Goal: Task Accomplishment & Management: Use online tool/utility

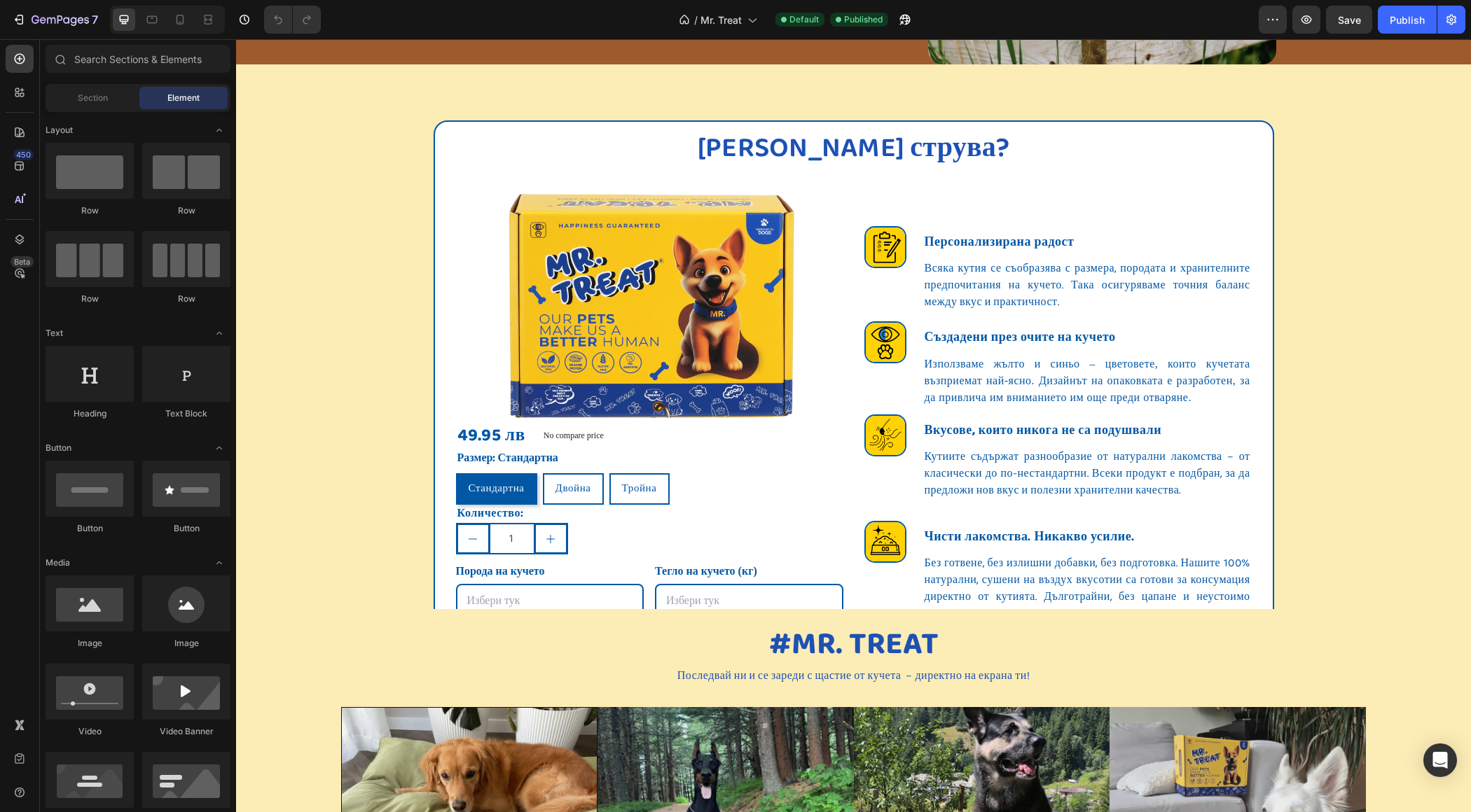
scroll to position [2186, 0]
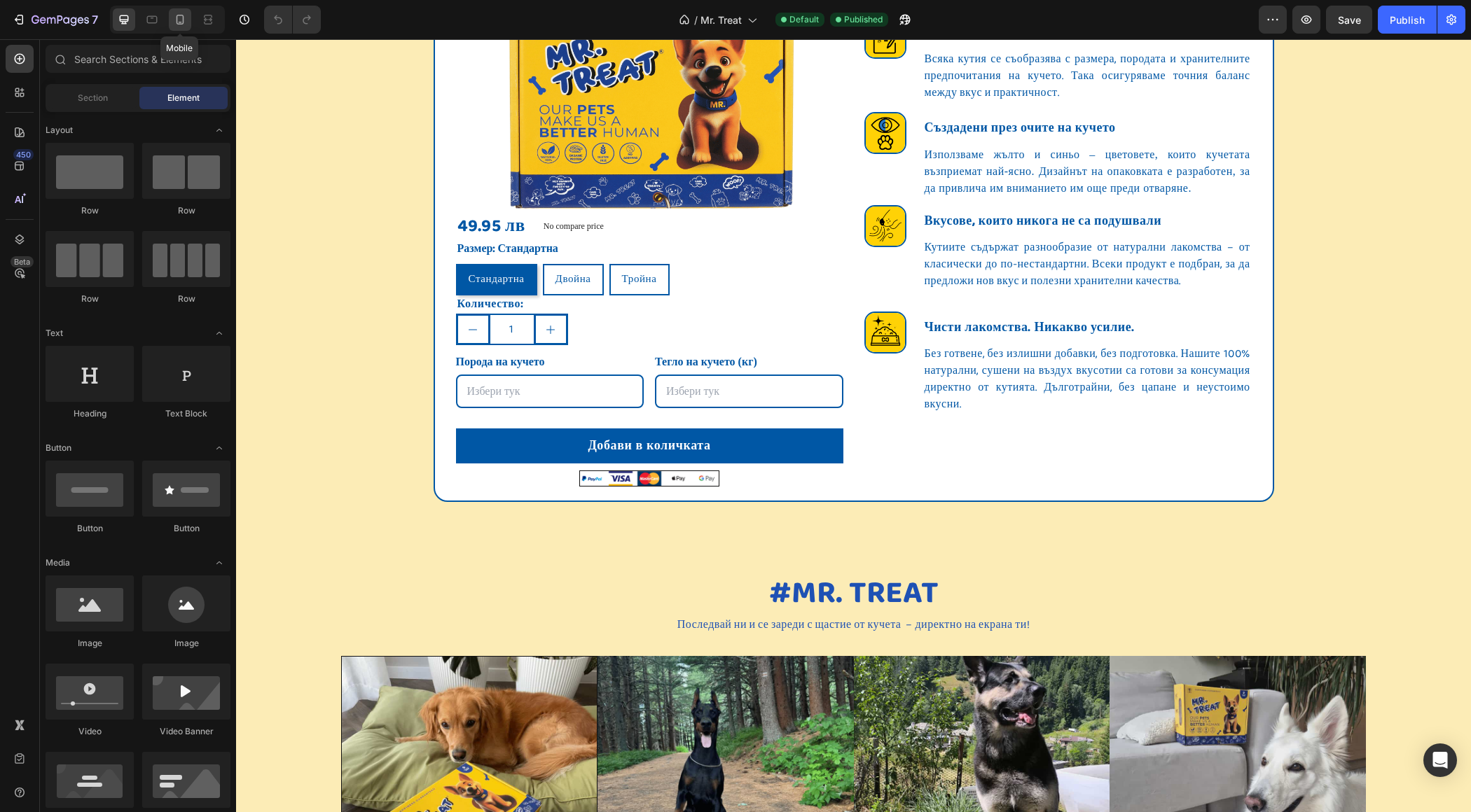
click at [179, 19] on icon at bounding box center [180, 19] width 14 height 14
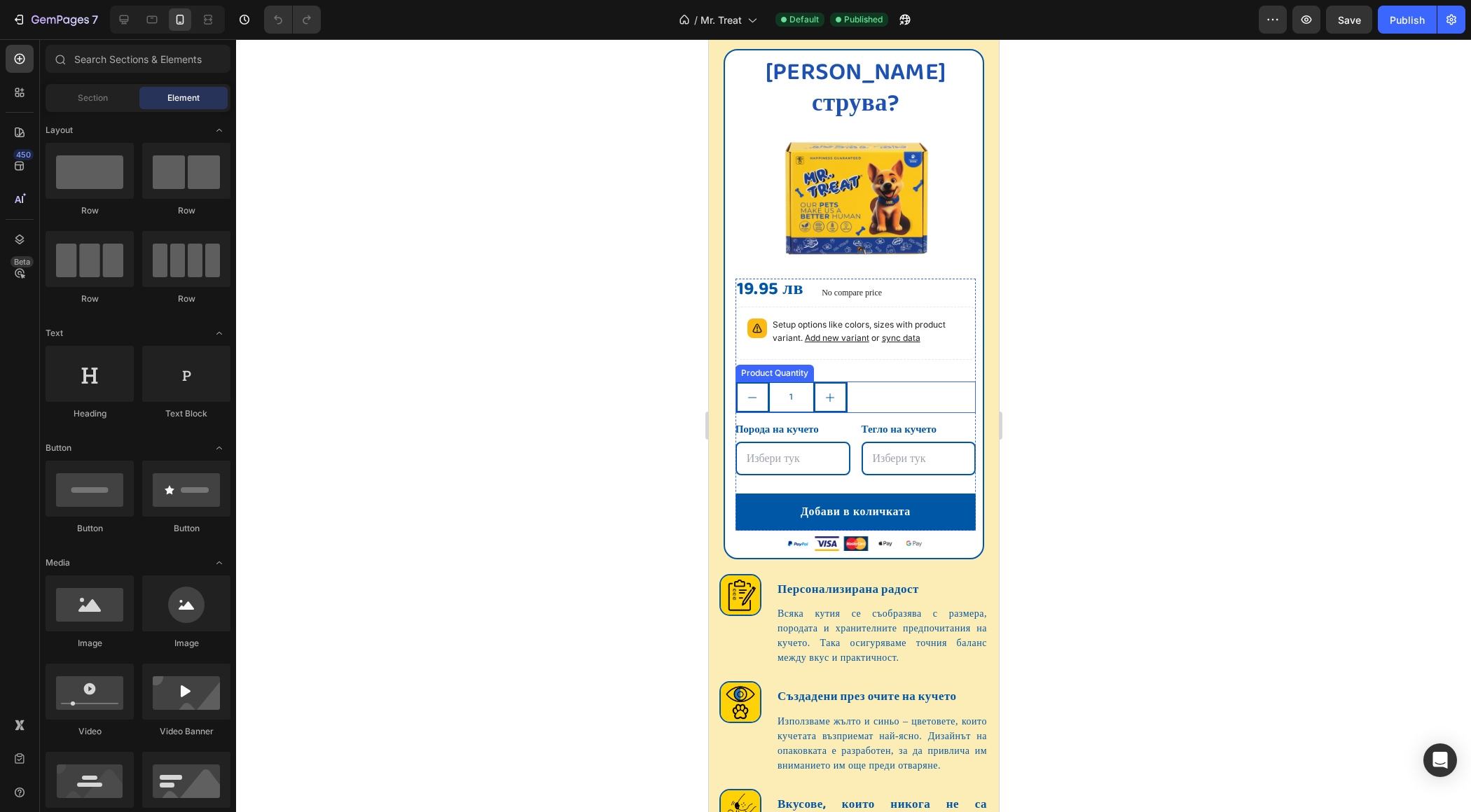
scroll to position [2061, 0]
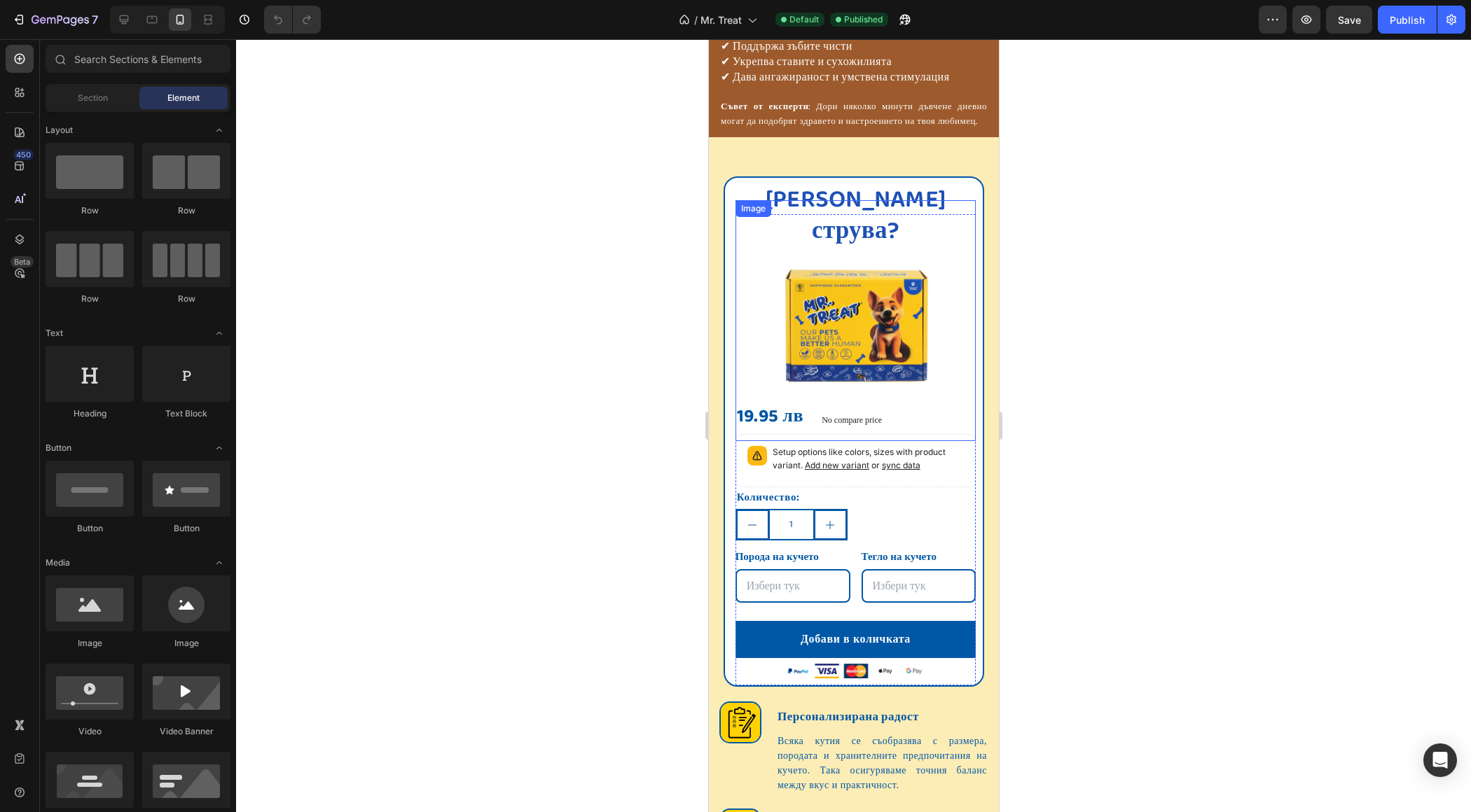
click at [875, 277] on img at bounding box center [855, 320] width 241 height 241
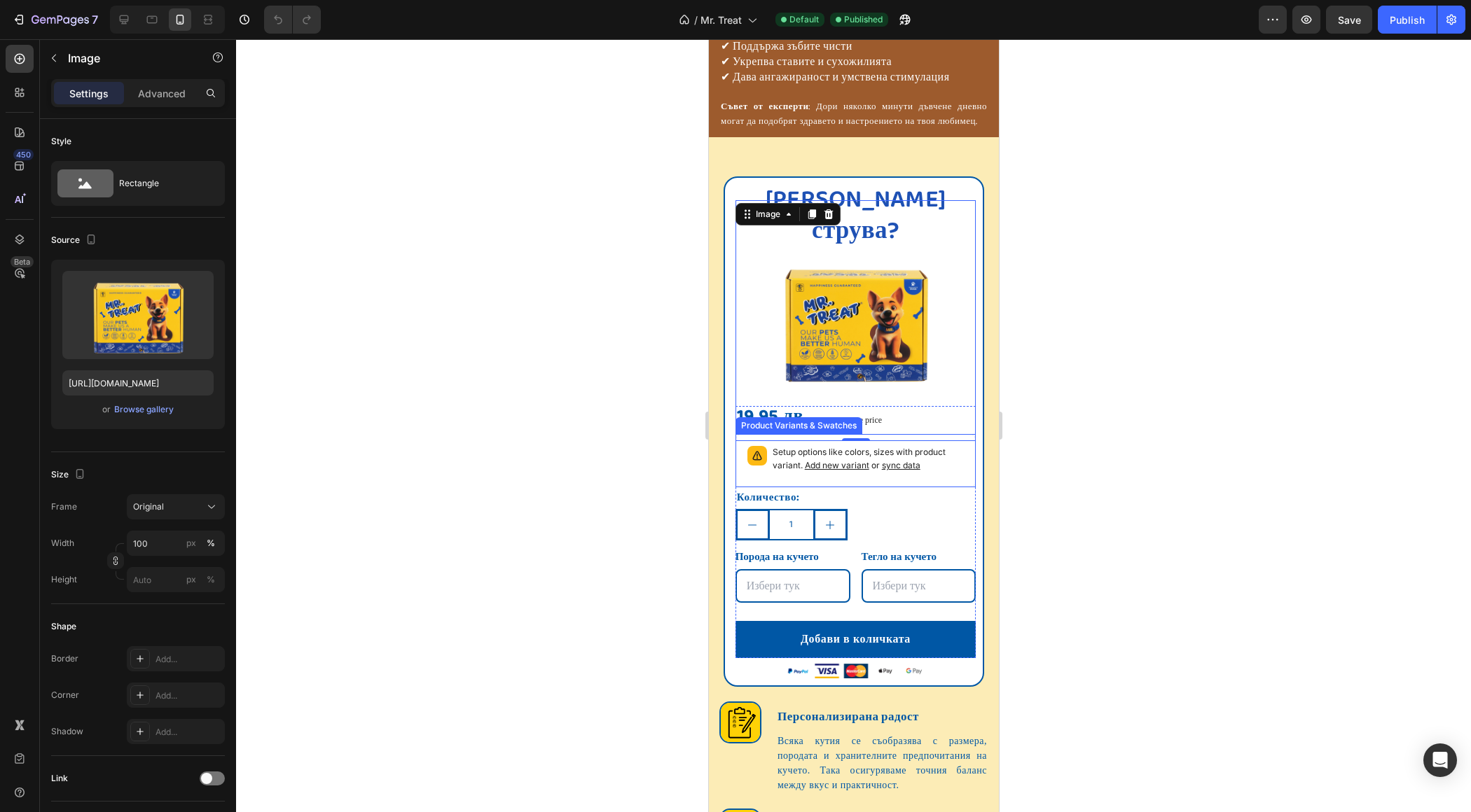
click at [814, 460] on span "Add new variant" at bounding box center [836, 465] width 64 height 10
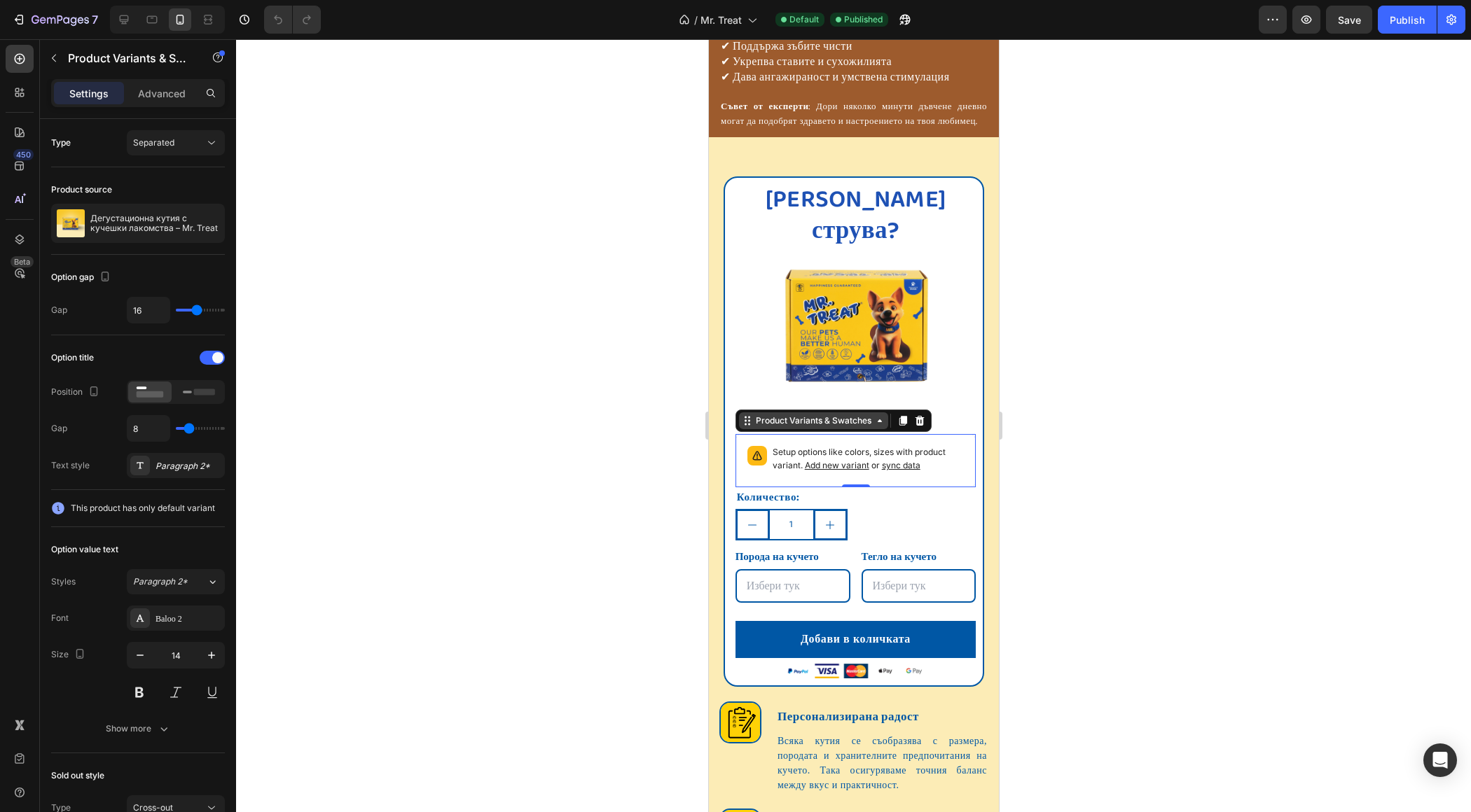
click at [830, 414] on div "Product Variants & Swatches" at bounding box center [813, 420] width 121 height 13
click at [53, 52] on icon "button" at bounding box center [54, 57] width 11 height 11
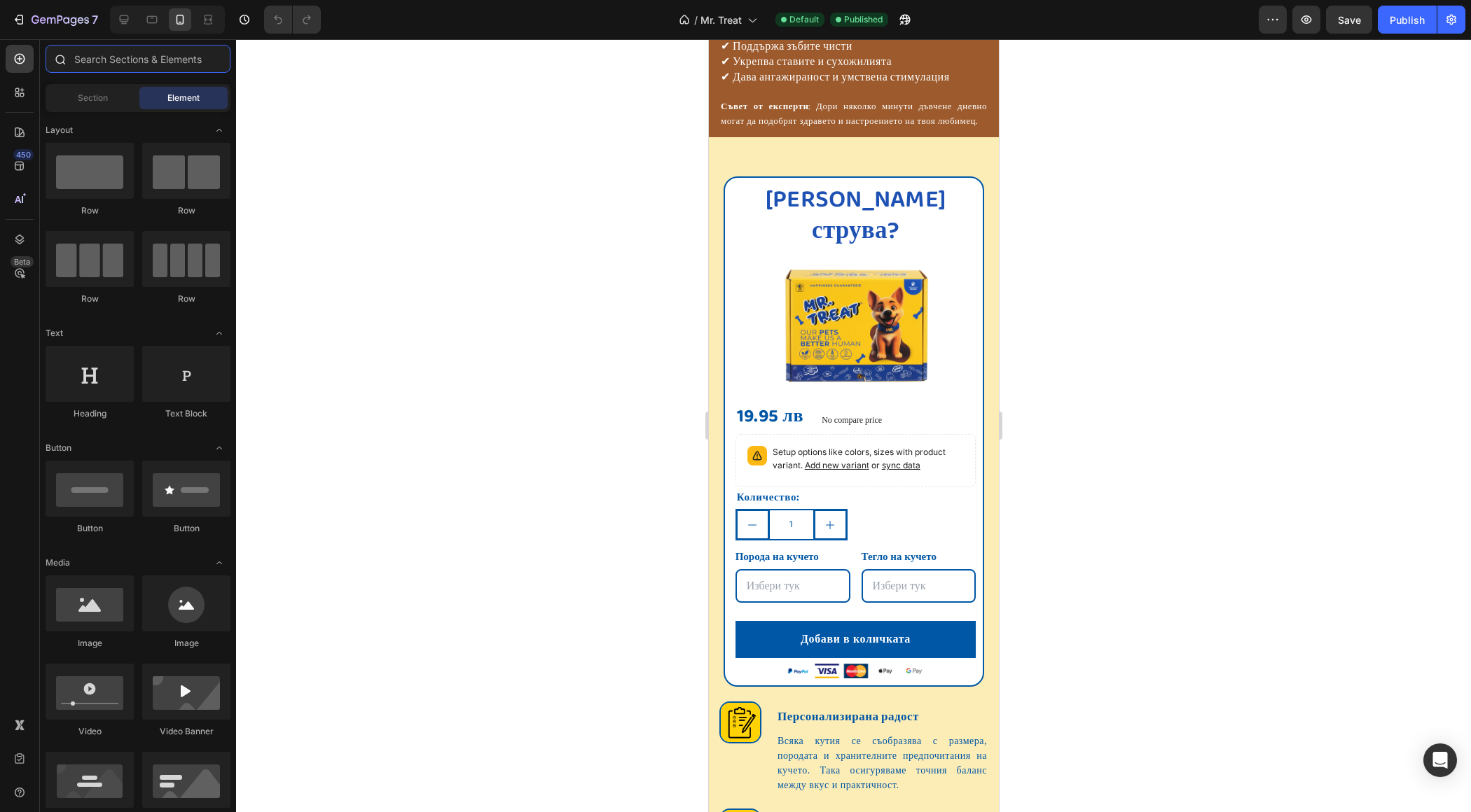
click at [138, 56] on input "text" at bounding box center [138, 59] width 185 height 28
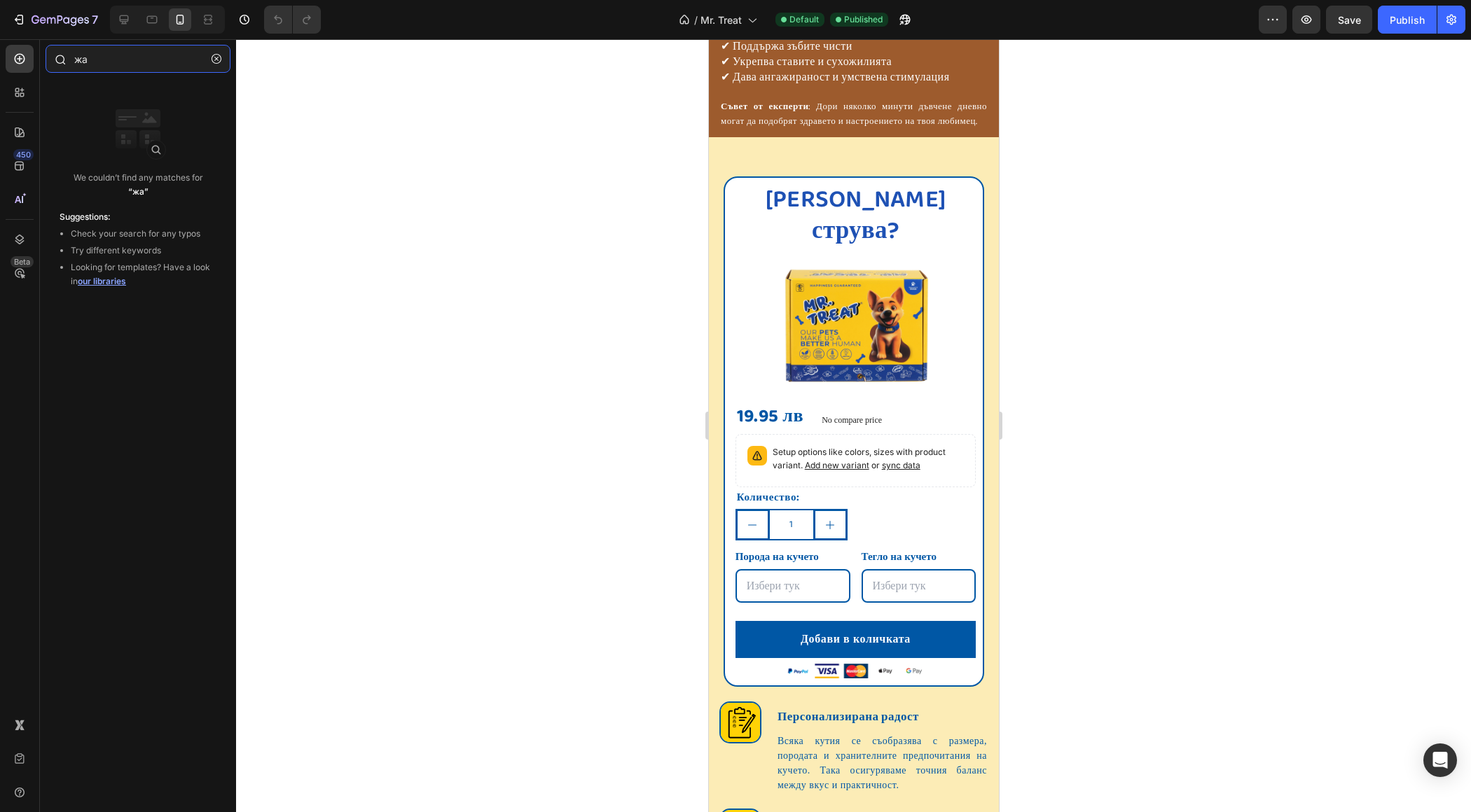
type input "ж"
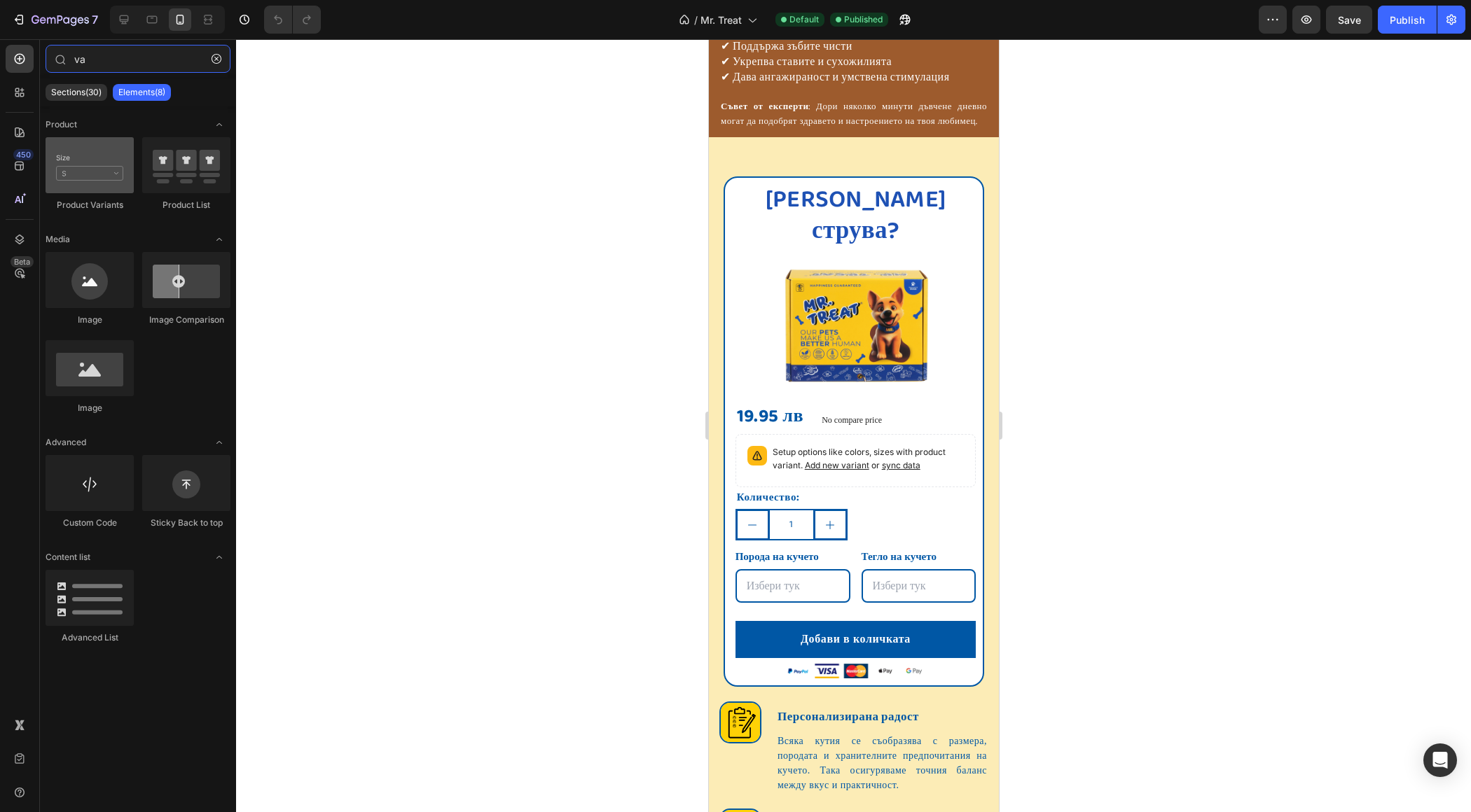
type input "va"
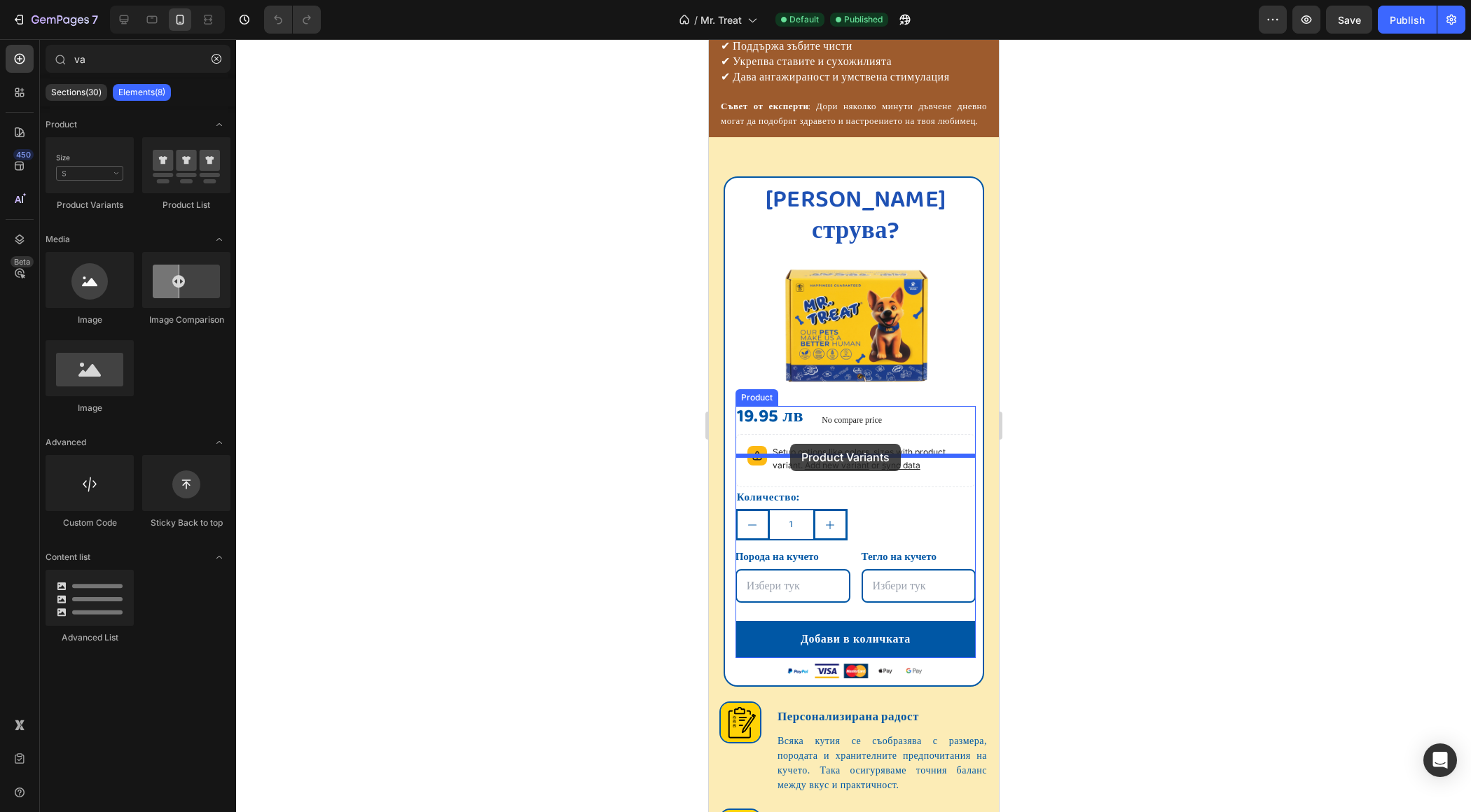
drag, startPoint x: 791, startPoint y: 205, endPoint x: 790, endPoint y: 444, distance: 239.0
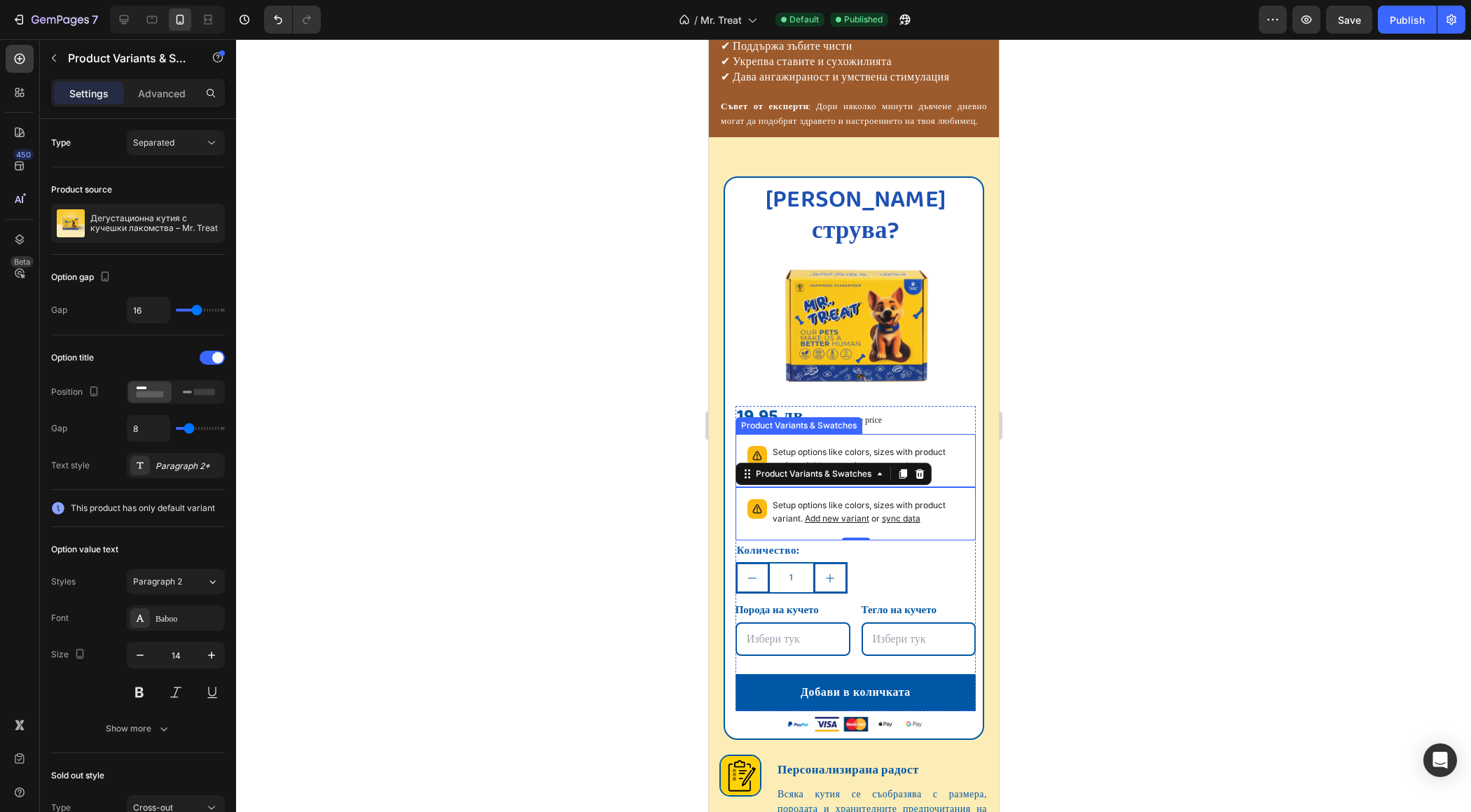
click at [816, 446] on p "Setup options like colors, sizes with product variant. Add new variant or sync …" at bounding box center [868, 460] width 192 height 27
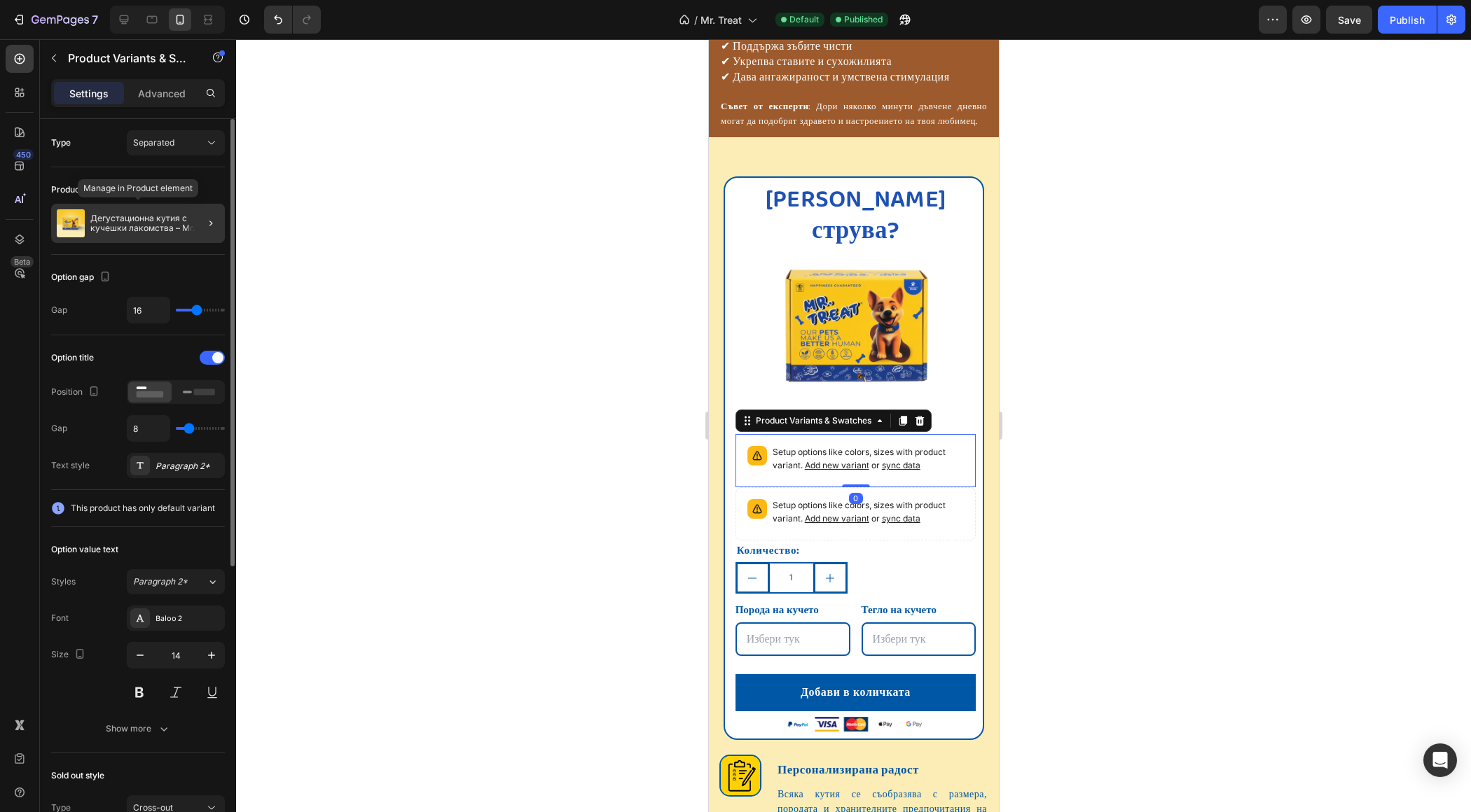
click at [99, 231] on p "Дегустационна кутия с кучешки лакомства – Mr. Treat" at bounding box center [155, 223] width 129 height 19
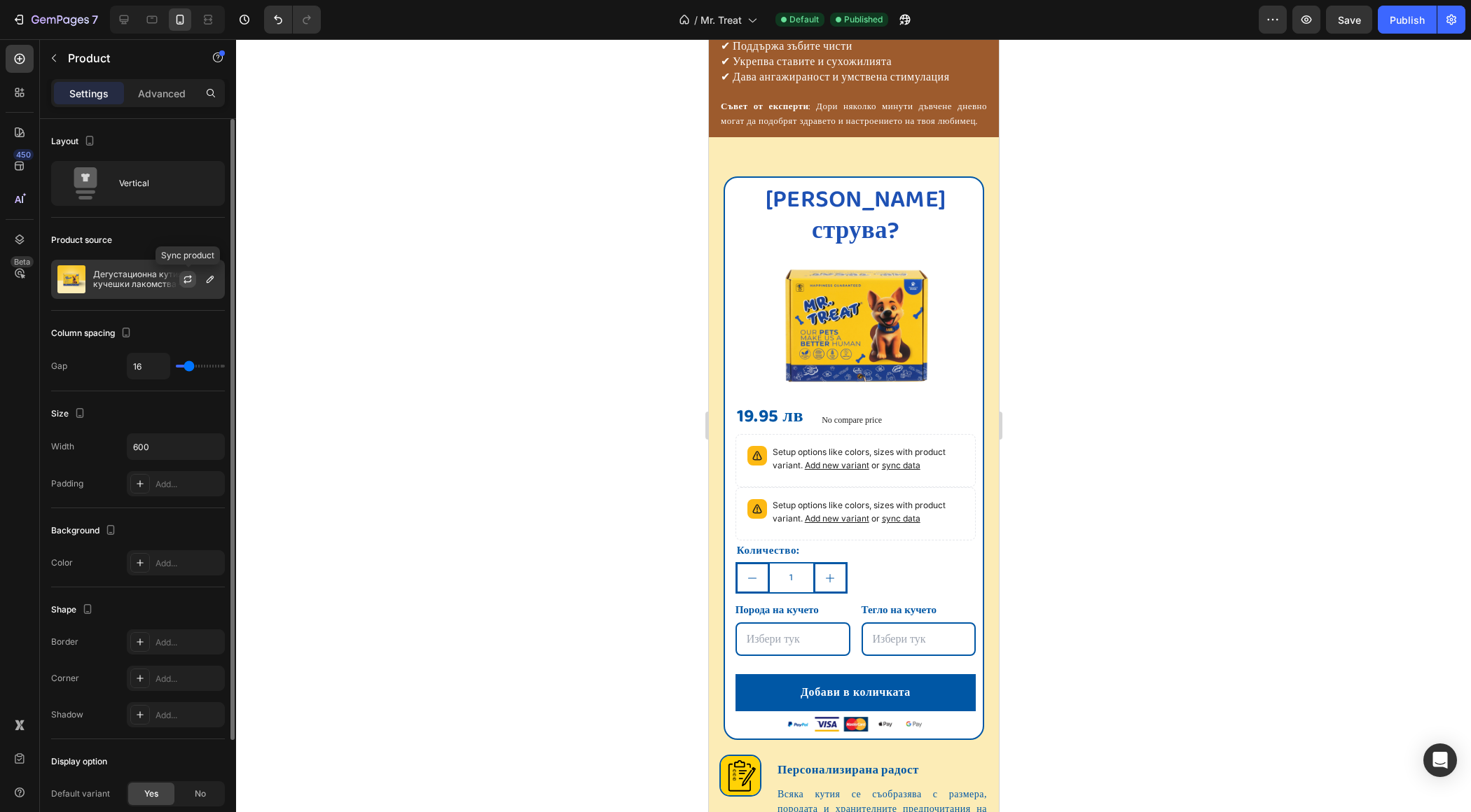
click at [187, 281] on icon "button" at bounding box center [187, 279] width 11 height 11
click at [213, 282] on icon "button" at bounding box center [210, 279] width 11 height 11
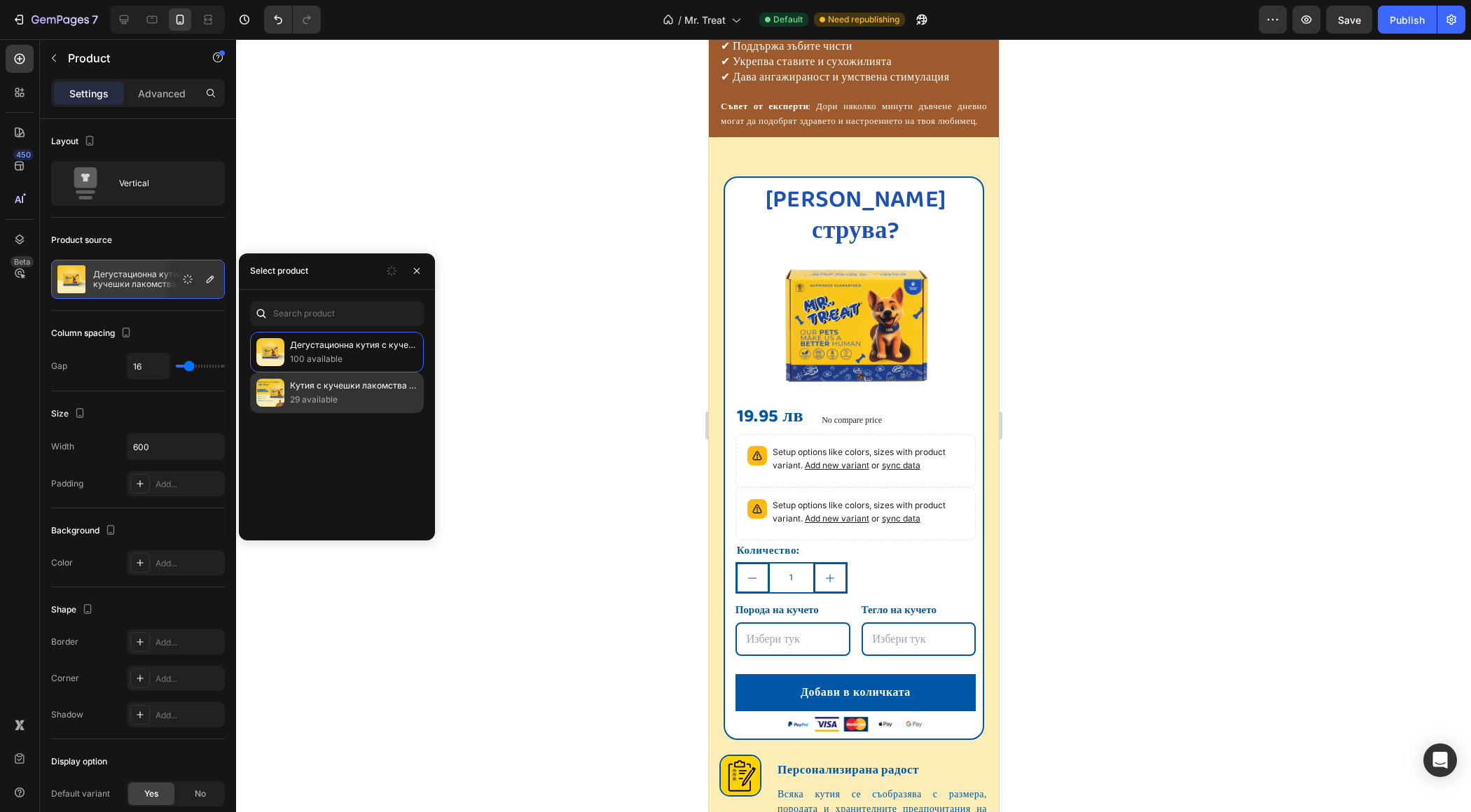
click at [326, 390] on p "Кутия с кучешки лакомства - Mr. Treat" at bounding box center [353, 386] width 128 height 14
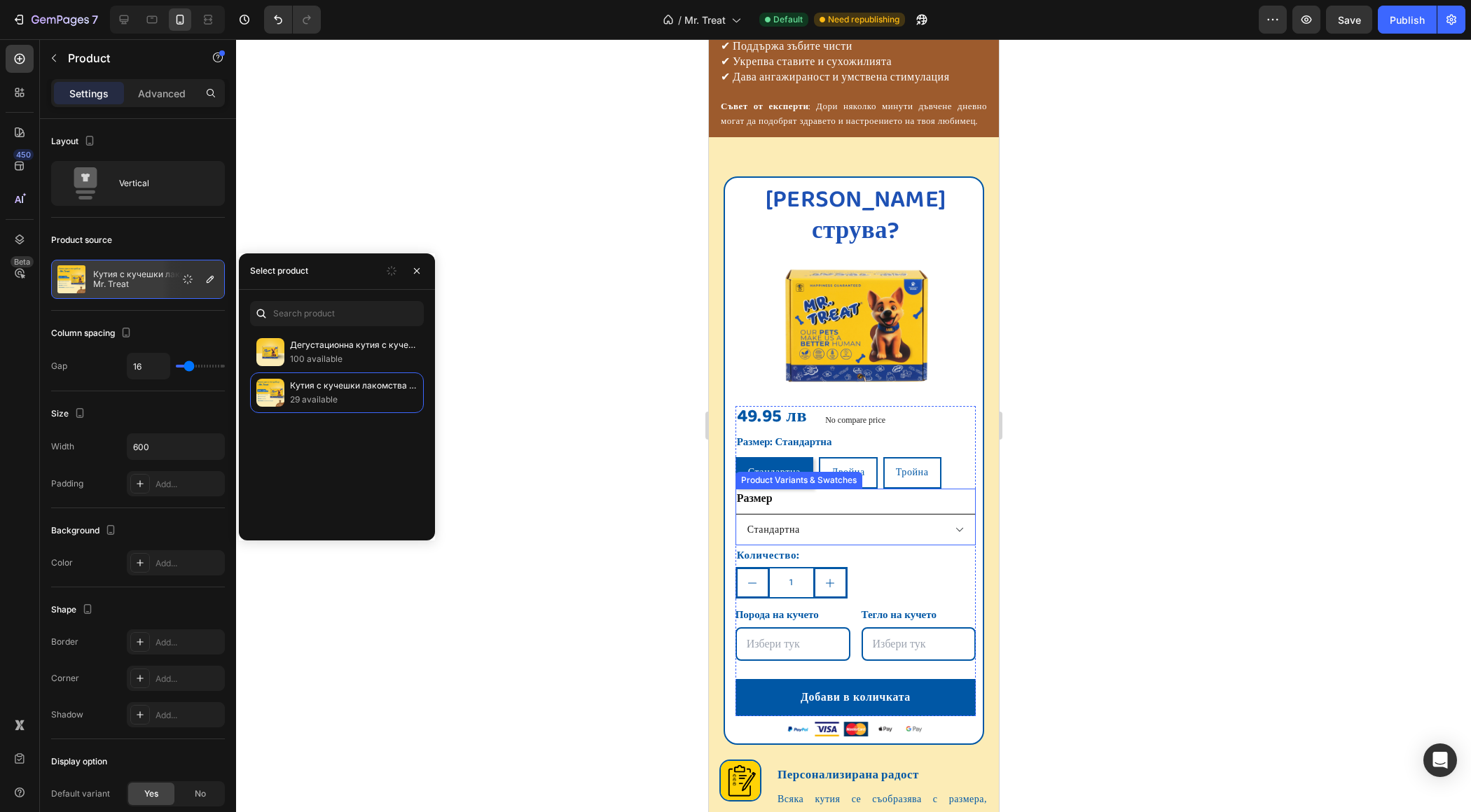
click at [828, 514] on select "Стандартна Двойна Тройна" at bounding box center [855, 530] width 241 height 31
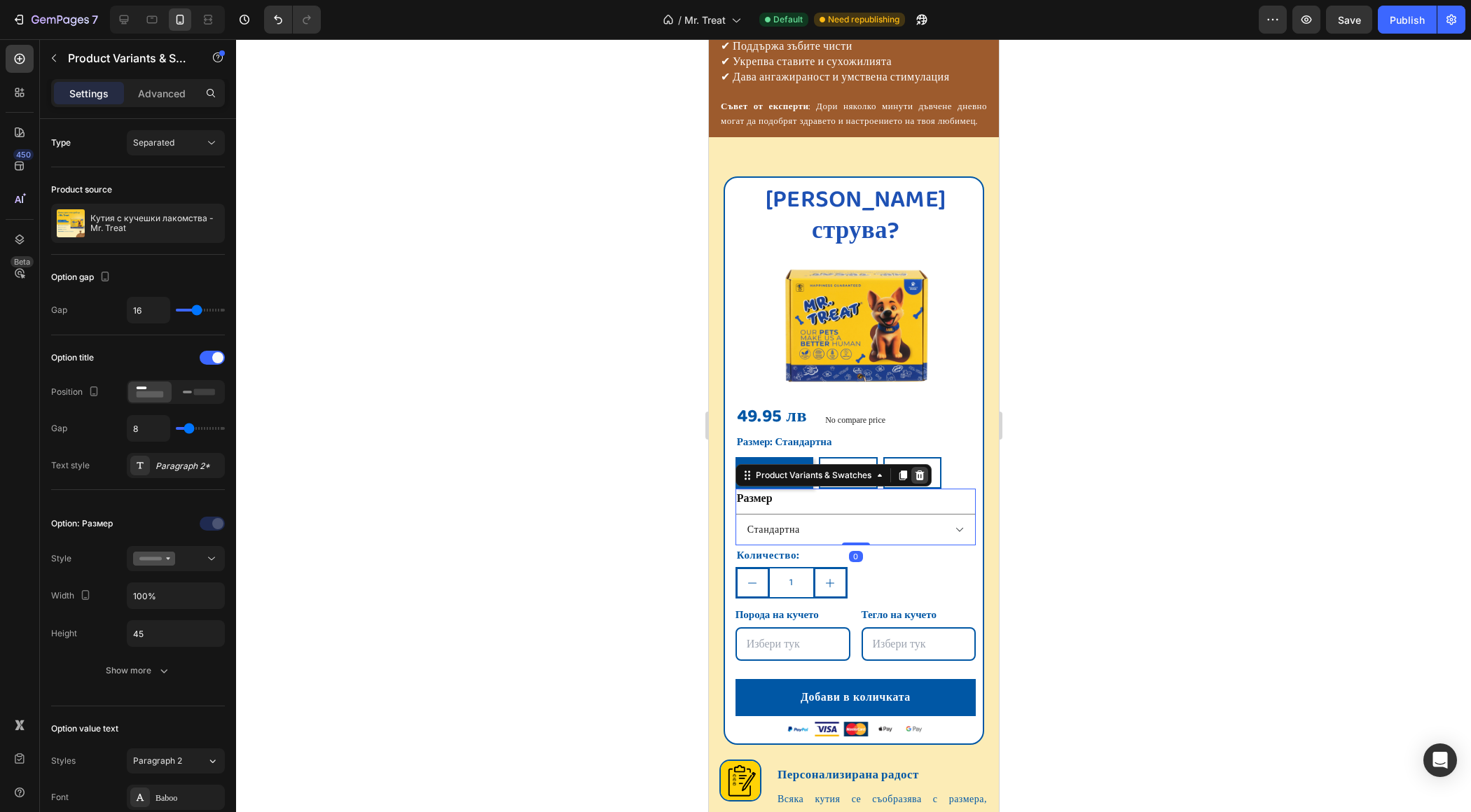
click at [917, 470] on icon at bounding box center [918, 475] width 9 height 10
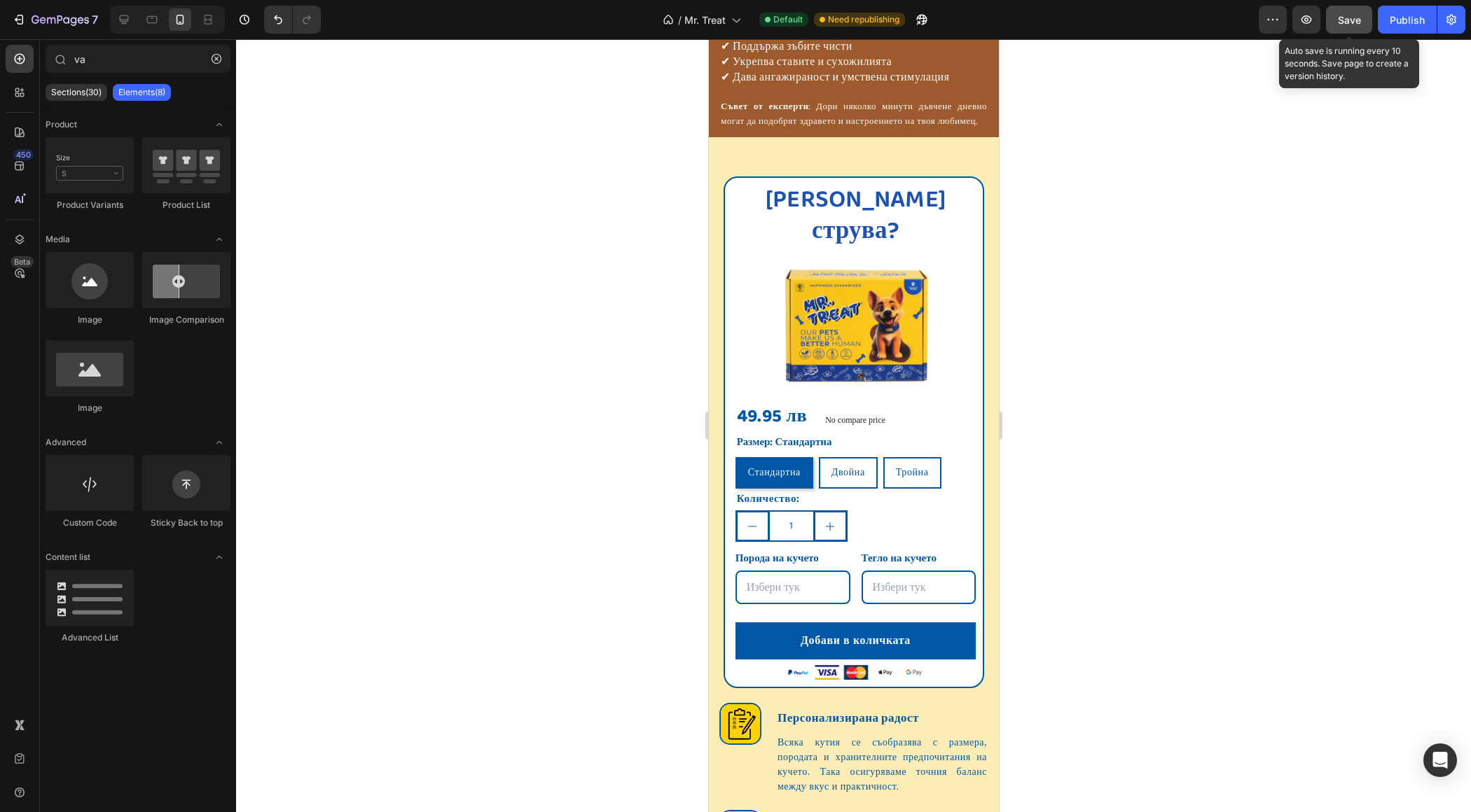
click at [1351, 18] on span "Save" at bounding box center [1349, 20] width 23 height 12
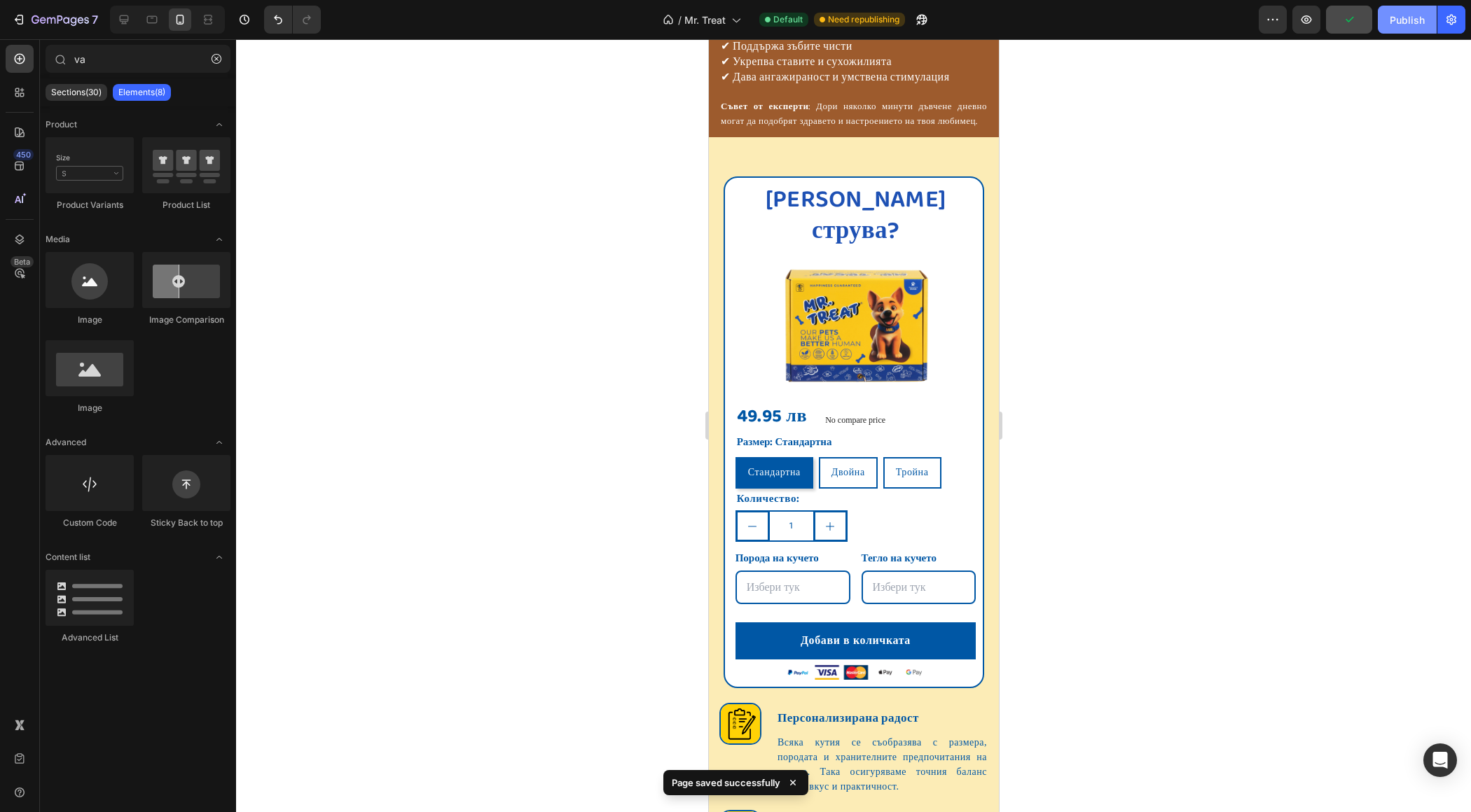
click at [1408, 18] on div "Publish" at bounding box center [1407, 20] width 35 height 15
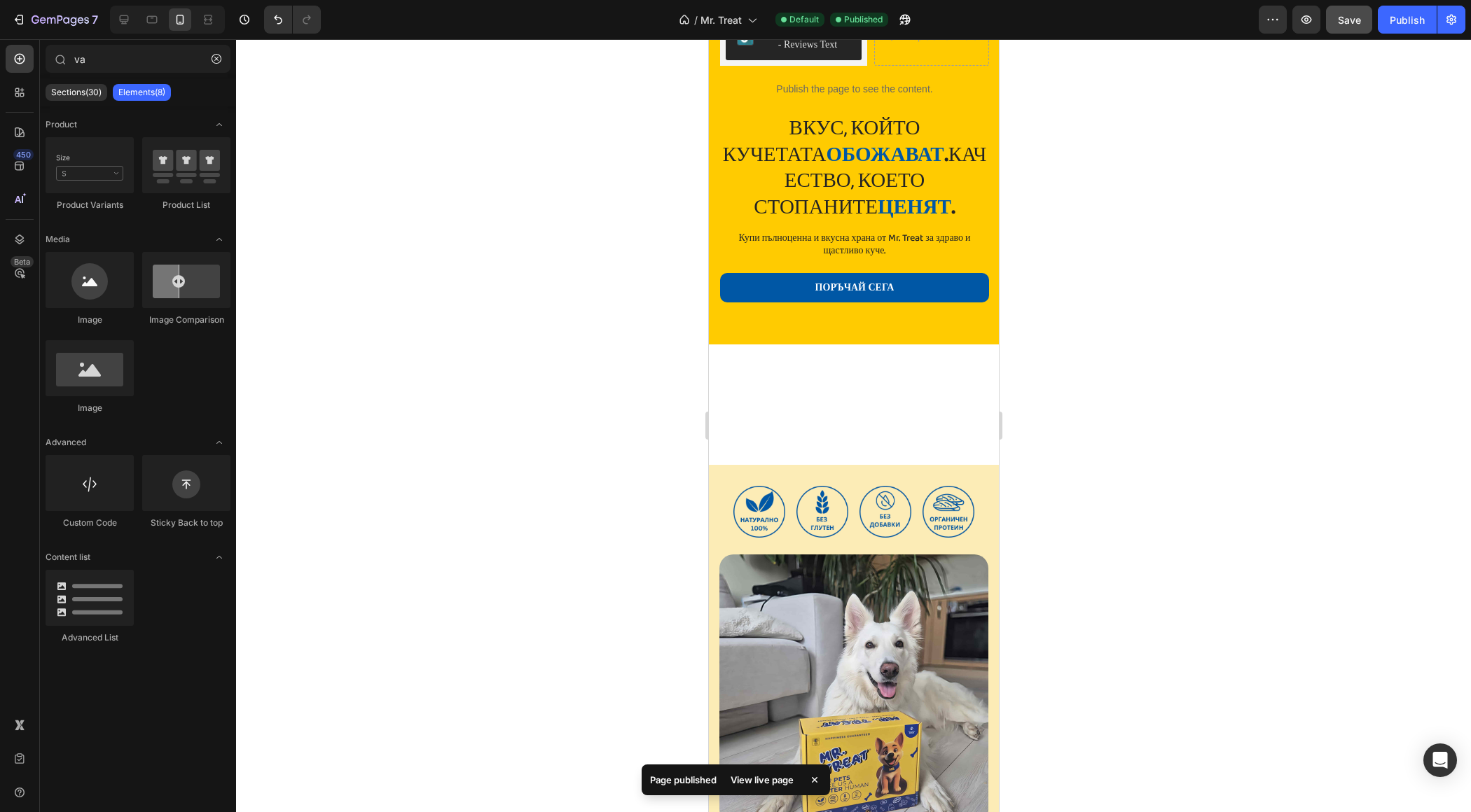
scroll to position [0, 0]
